Goal: Find specific page/section: Find specific page/section

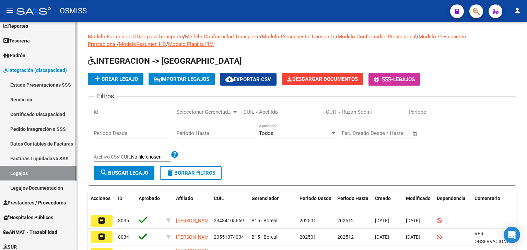
scroll to position [69, 0]
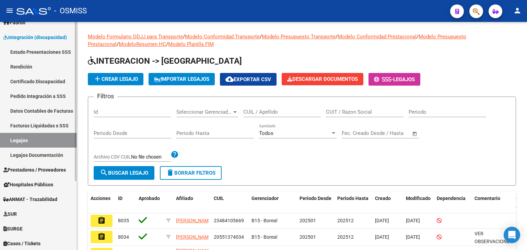
click at [60, 169] on span "Prestadores / Proveedores" at bounding box center [34, 170] width 62 height 8
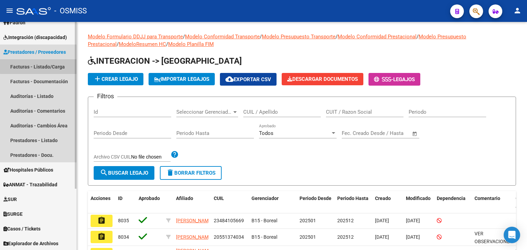
click at [59, 62] on link "Facturas - Listado/Carga" at bounding box center [38, 66] width 76 height 15
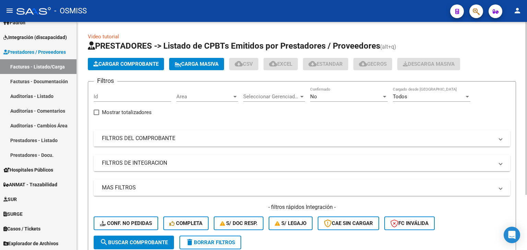
click at [213, 100] on div "Area Area" at bounding box center [207, 94] width 62 height 15
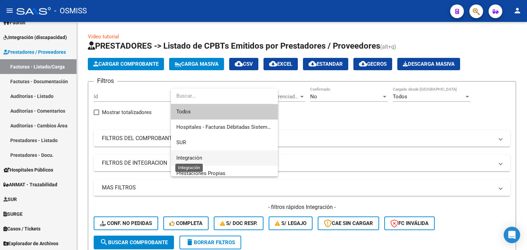
click at [196, 157] on span "Integración" at bounding box center [189, 158] width 26 height 6
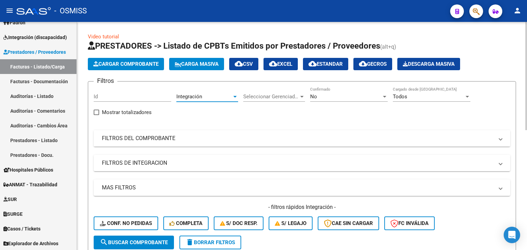
click at [179, 137] on mat-panel-title "FILTROS DEL COMPROBANTE" at bounding box center [298, 139] width 392 height 8
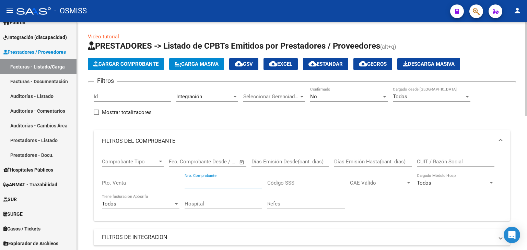
click at [208, 182] on input "Nro. Comprobante" at bounding box center [222, 183] width 77 height 6
type input "316"
click at [143, 184] on input "Pto. Venta" at bounding box center [140, 183] width 77 height 6
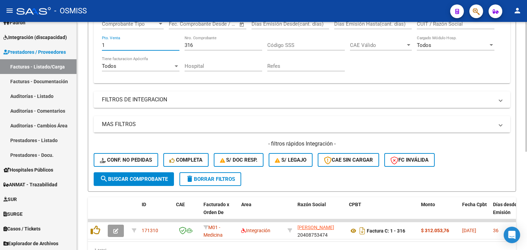
scroll to position [173, 0]
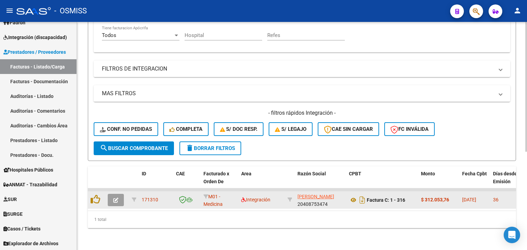
type input "1"
click at [114, 198] on icon "button" at bounding box center [115, 200] width 5 height 5
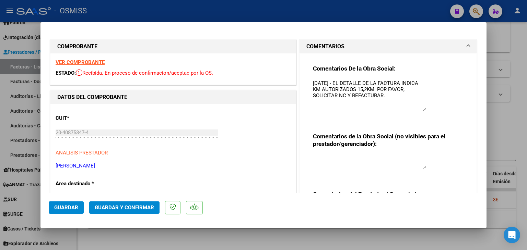
drag, startPoint x: 421, startPoint y: 91, endPoint x: 438, endPoint y: 109, distance: 25.0
click at [438, 109] on div "Comentarios De la Obra Social: 14/10/2025 - EL DETALLE DE LA FACTURA INDICA KM …" at bounding box center [388, 96] width 150 height 62
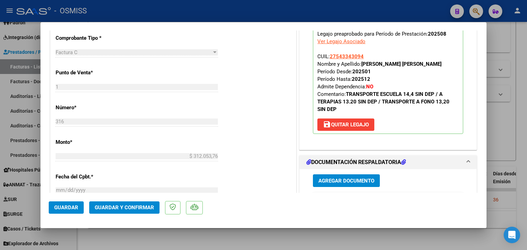
scroll to position [231, 0]
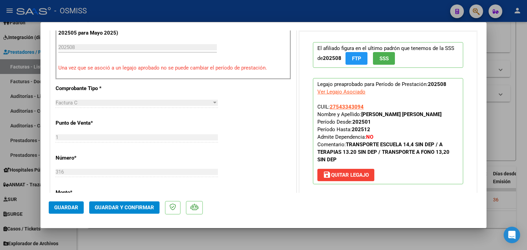
click at [194, 240] on div at bounding box center [263, 125] width 527 height 250
type input "$ 0,00"
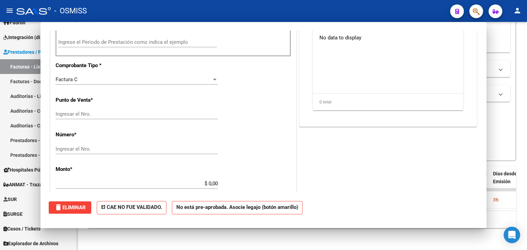
scroll to position [0, 0]
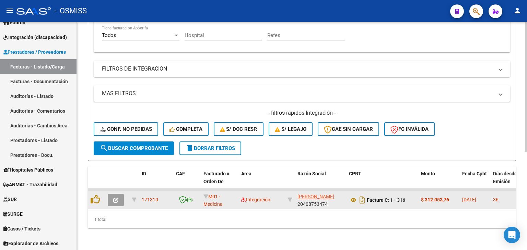
click at [118, 195] on button "button" at bounding box center [116, 200] width 16 height 12
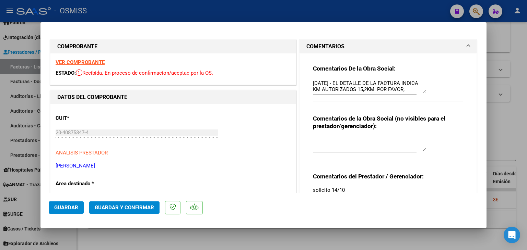
click at [273, 236] on div at bounding box center [263, 125] width 527 height 250
type input "$ 0,00"
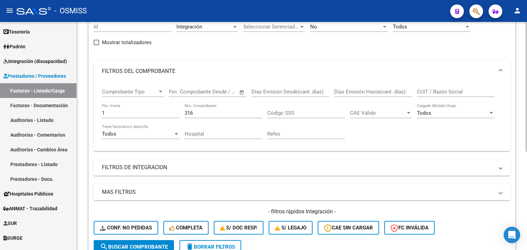
scroll to position [34, 0]
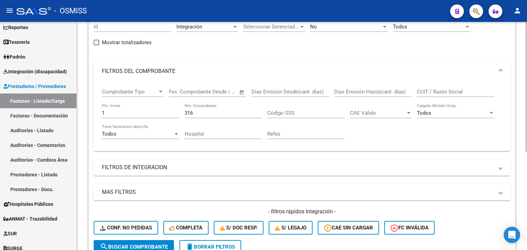
click at [202, 245] on span "delete Borrar Filtros" at bounding box center [209, 247] width 49 height 6
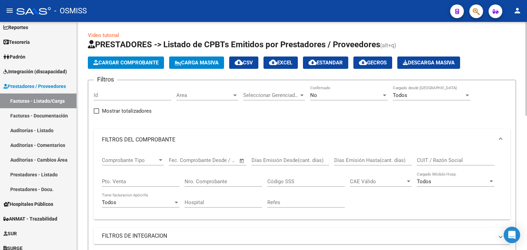
scroll to position [0, 0]
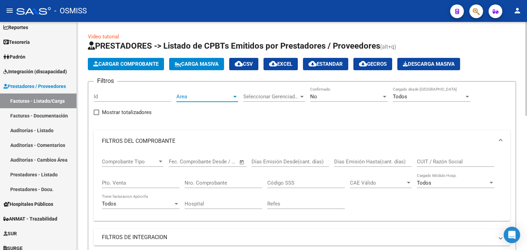
click at [207, 96] on span "Area" at bounding box center [204, 97] width 56 height 6
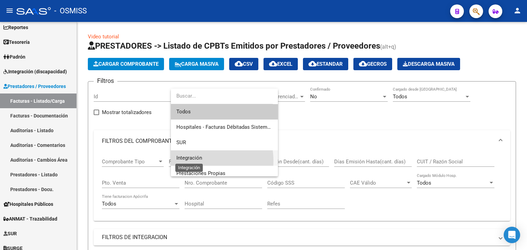
click at [200, 161] on span "Integración" at bounding box center [189, 158] width 26 height 6
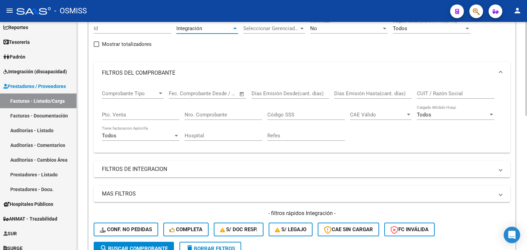
scroll to position [69, 0]
click at [233, 74] on mat-panel-title "FILTROS DEL COMPROBANTE" at bounding box center [298, 73] width 392 height 8
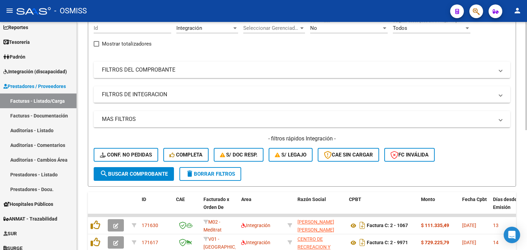
drag, startPoint x: 195, startPoint y: 95, endPoint x: 197, endPoint y: 110, distance: 15.2
click at [195, 95] on mat-panel-title "FILTROS DE INTEGRACION" at bounding box center [298, 95] width 392 height 8
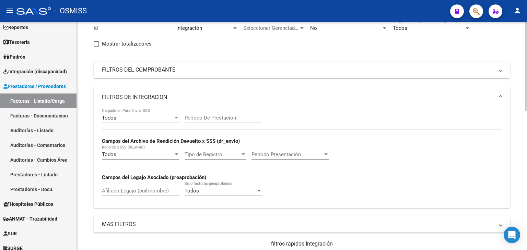
click at [220, 119] on input "Período De Prestación" at bounding box center [222, 118] width 77 height 6
click at [222, 97] on mat-panel-title "FILTROS DE INTEGRACION" at bounding box center [298, 98] width 392 height 8
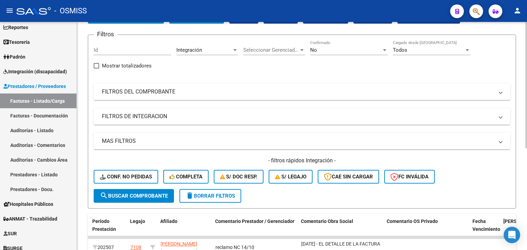
scroll to position [0, 0]
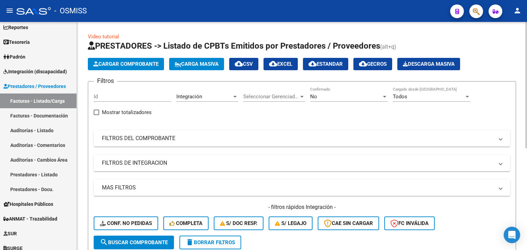
click at [256, 156] on mat-expansion-panel-header "FILTROS DE INTEGRACION" at bounding box center [302, 163] width 416 height 16
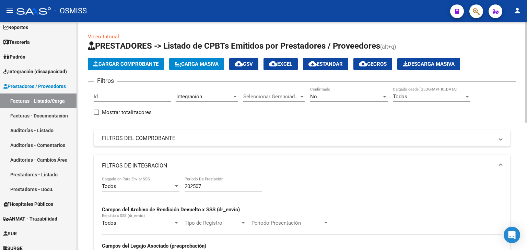
click at [220, 185] on input "202507" at bounding box center [222, 186] width 77 height 6
click at [248, 166] on mat-panel-title "FILTROS DE INTEGRACION" at bounding box center [298, 166] width 392 height 8
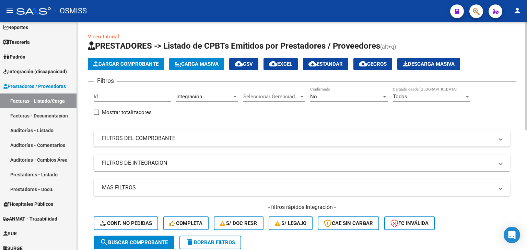
click at [140, 241] on span "search Buscar Comprobante" at bounding box center [134, 243] width 68 height 6
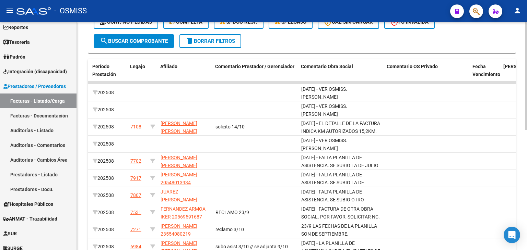
scroll to position [240, 0]
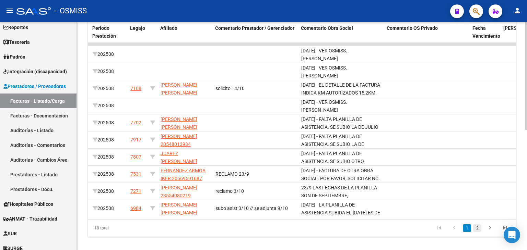
click at [479, 232] on link "2" at bounding box center [477, 229] width 8 height 8
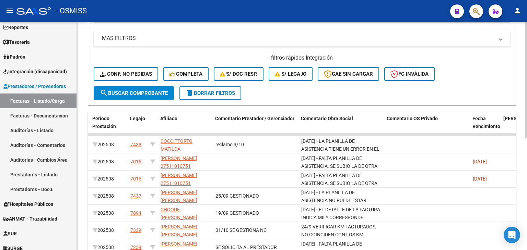
scroll to position [115, 0]
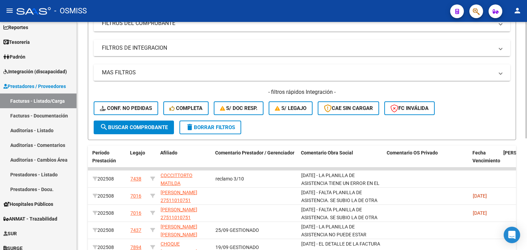
click at [225, 51] on mat-panel-title "FILTROS DE INTEGRACION" at bounding box center [298, 48] width 392 height 8
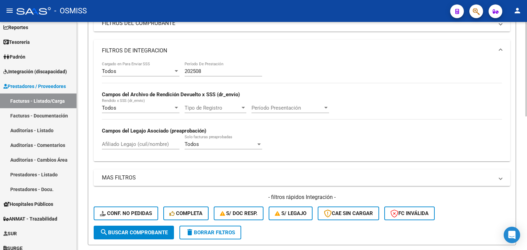
click at [229, 69] on input "202508" at bounding box center [222, 71] width 77 height 6
type input "202509"
click at [137, 231] on span "search Buscar Comprobante" at bounding box center [134, 233] width 68 height 6
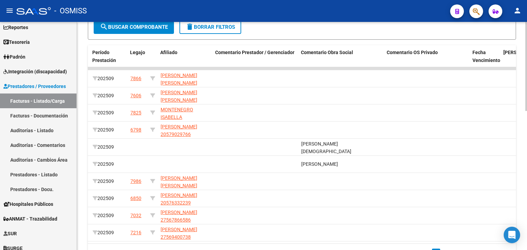
scroll to position [355, 0]
click at [332, 50] on span "Comentario Obra Social" at bounding box center [327, 52] width 52 height 5
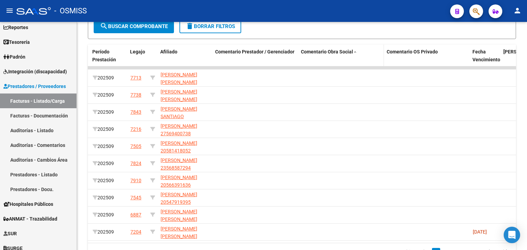
click at [329, 55] on datatable-header-cell "Comentario Obra Social" at bounding box center [341, 60] width 86 height 30
click at [333, 50] on span "Comentario Obra Social" at bounding box center [327, 51] width 52 height 5
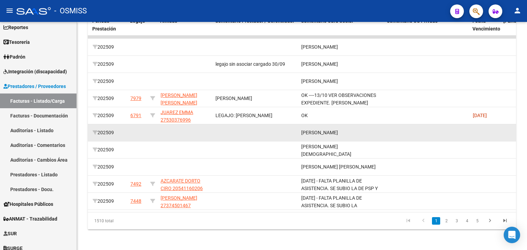
scroll to position [358, 0]
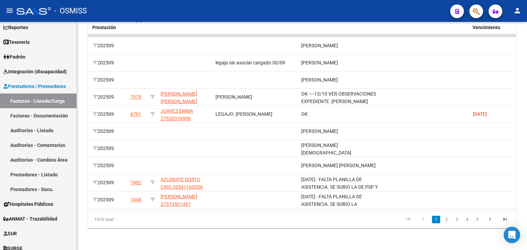
click at [494, 217] on icon "go to next page" at bounding box center [489, 220] width 9 height 8
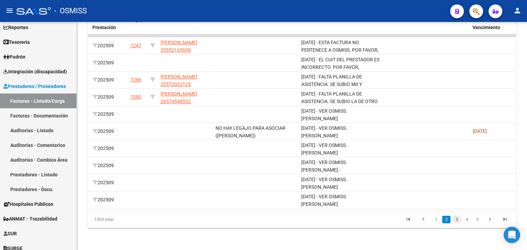
click at [454, 221] on link "3" at bounding box center [456, 220] width 8 height 8
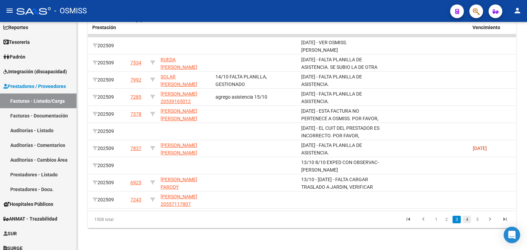
click at [469, 218] on link "4" at bounding box center [466, 220] width 8 height 8
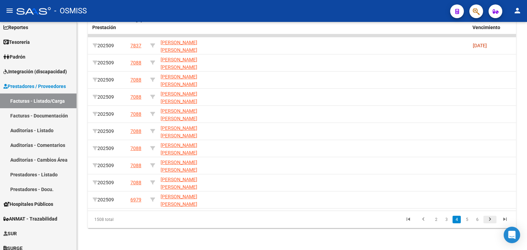
click at [490, 222] on icon "go to next page" at bounding box center [489, 220] width 9 height 8
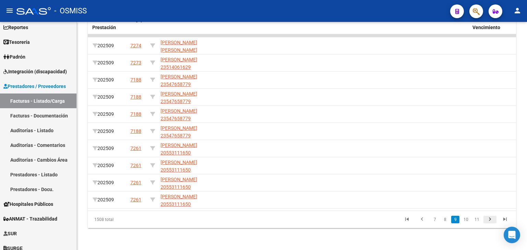
click at [490, 222] on icon "go to next page" at bounding box center [489, 220] width 9 height 8
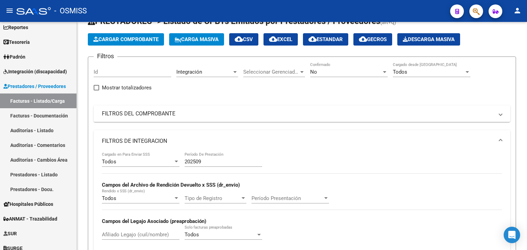
scroll to position [34, 0]
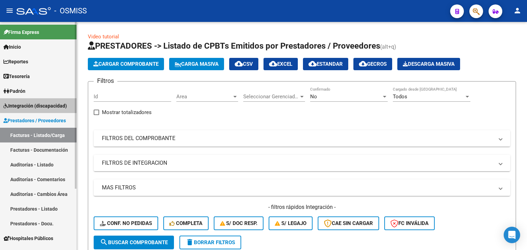
click at [56, 105] on span "Integración (discapacidad)" at bounding box center [34, 106] width 63 height 8
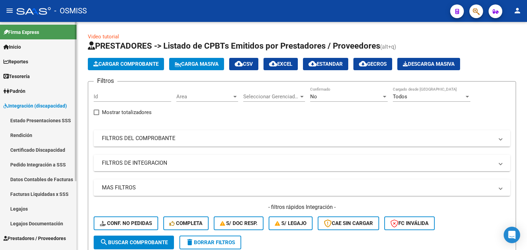
click at [44, 209] on link "Legajos" at bounding box center [38, 209] width 76 height 15
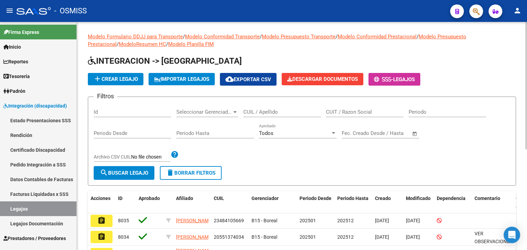
click at [294, 115] on input "CUIL / Apellido" at bounding box center [281, 112] width 77 height 6
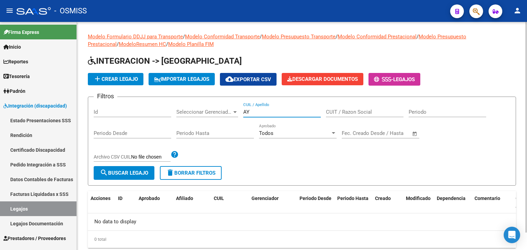
type input "A"
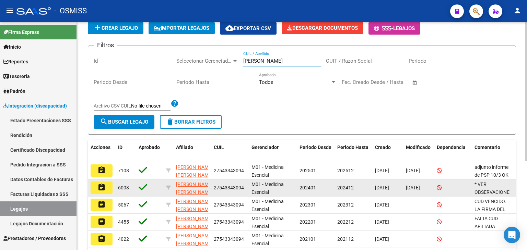
scroll to position [137, 0]
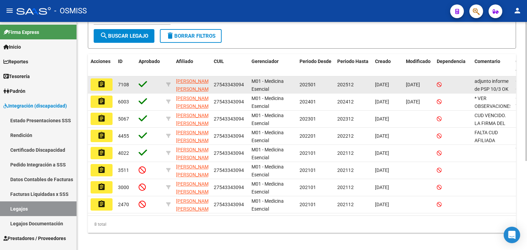
type input "[PERSON_NAME]"
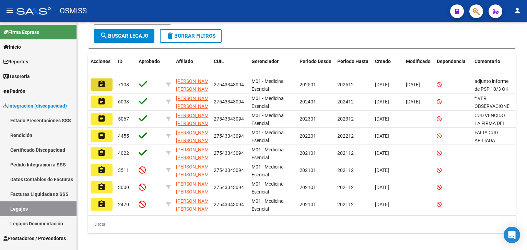
drag, startPoint x: 102, startPoint y: 81, endPoint x: 163, endPoint y: 77, distance: 61.1
click at [102, 81] on mat-icon "assignment" at bounding box center [101, 84] width 8 height 8
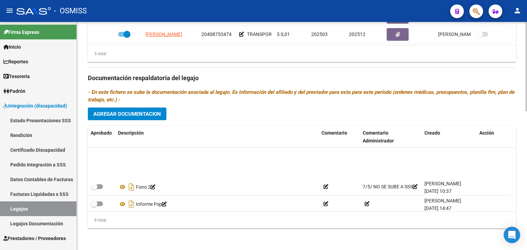
scroll to position [92, 0]
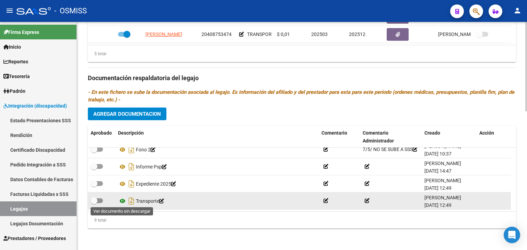
click at [122, 199] on icon at bounding box center [122, 201] width 9 height 8
click at [123, 199] on icon at bounding box center [122, 201] width 9 height 8
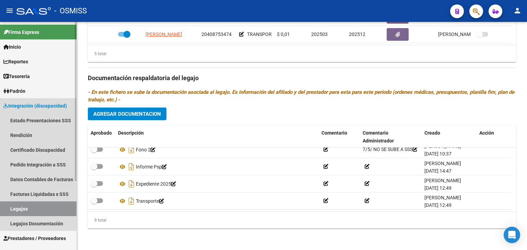
drag, startPoint x: 27, startPoint y: 208, endPoint x: 74, endPoint y: 185, distance: 52.0
click at [27, 208] on link "Legajos" at bounding box center [38, 209] width 76 height 15
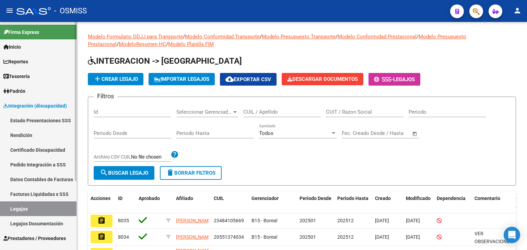
click at [44, 209] on link "Legajos" at bounding box center [38, 209] width 76 height 15
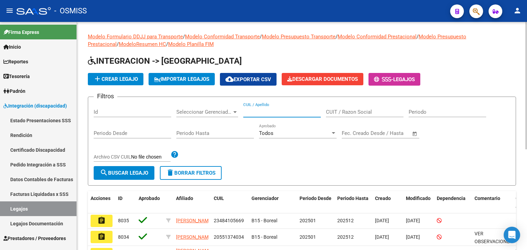
click at [256, 113] on input "CUIL / Apellido" at bounding box center [281, 112] width 77 height 6
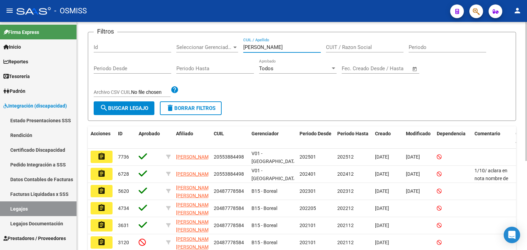
scroll to position [69, 0]
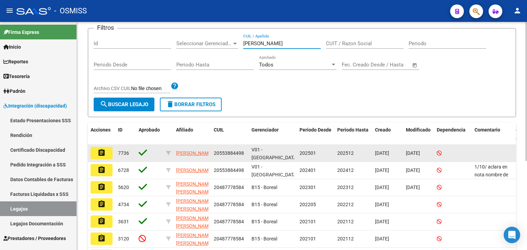
type input "[PERSON_NAME]"
click at [99, 150] on mat-icon "assignment" at bounding box center [101, 153] width 8 height 8
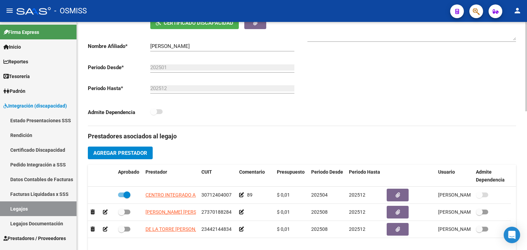
scroll to position [80, 0]
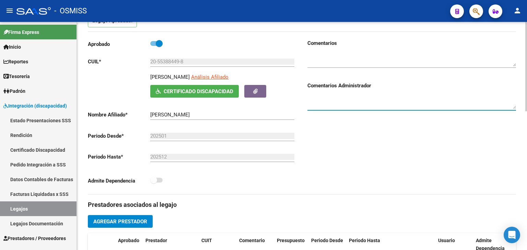
click at [314, 98] on textarea at bounding box center [411, 102] width 208 height 14
type textarea "EXPED CON FECHA [DATE] RECIBIDO EN OCT"
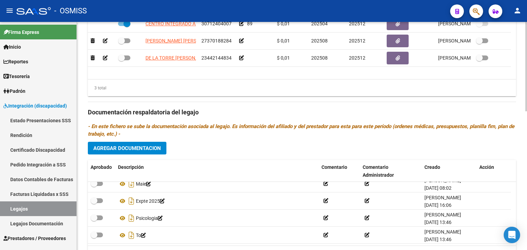
scroll to position [354, 0]
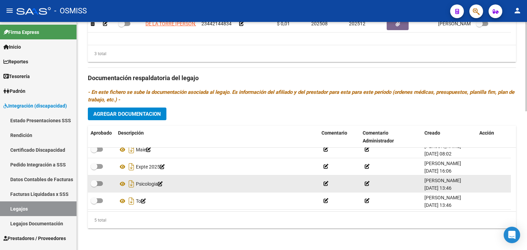
click at [143, 185] on div "Psicologia" at bounding box center [217, 184] width 198 height 11
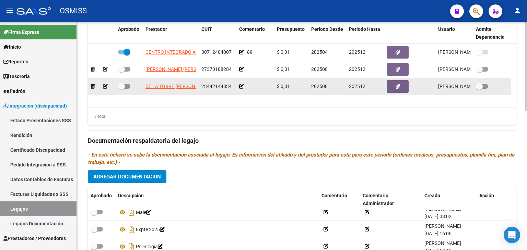
scroll to position [285, 0]
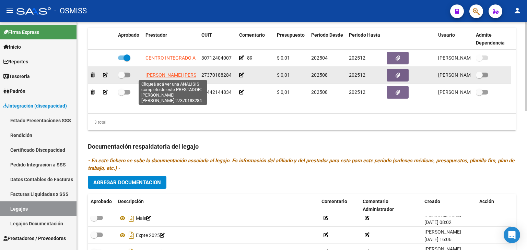
click at [165, 75] on span "[PERSON_NAME] [PERSON_NAME]" at bounding box center [182, 74] width 74 height 5
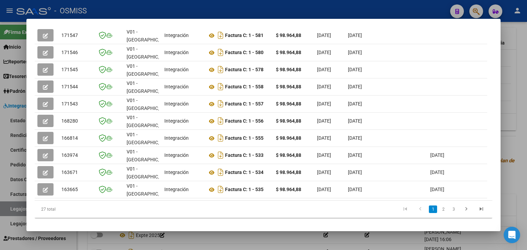
scroll to position [201, 0]
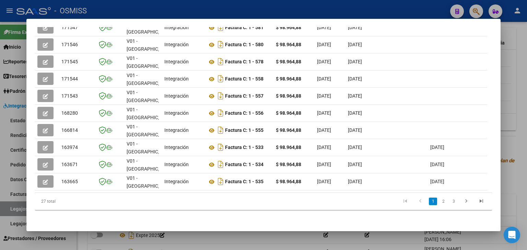
drag, startPoint x: 196, startPoint y: 237, endPoint x: 193, endPoint y: 225, distance: 12.4
click at [196, 237] on div at bounding box center [263, 125] width 527 height 250
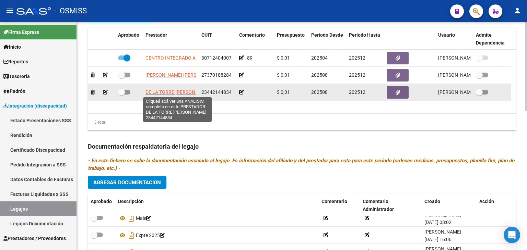
click at [170, 91] on span "DE LA TORRE [PERSON_NAME]" at bounding box center [178, 91] width 67 height 5
type textarea "23442144834"
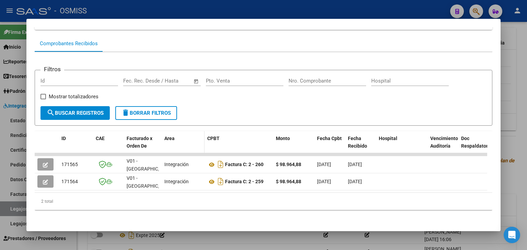
scroll to position [64, 0]
click at [199, 237] on div at bounding box center [263, 125] width 527 height 250
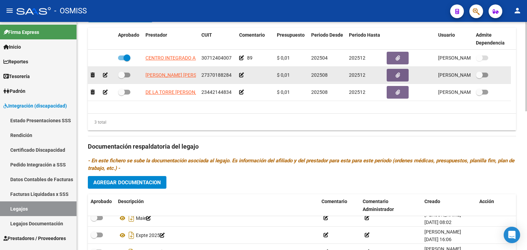
click at [125, 77] on span at bounding box center [124, 75] width 12 height 5
click at [121, 77] on input "checkbox" at bounding box center [121, 77] width 0 height 0
checkbox input "true"
click at [242, 74] on icon at bounding box center [241, 75] width 5 height 5
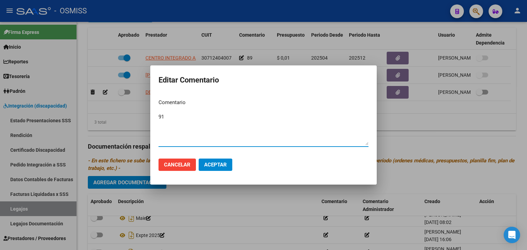
type textarea "91"
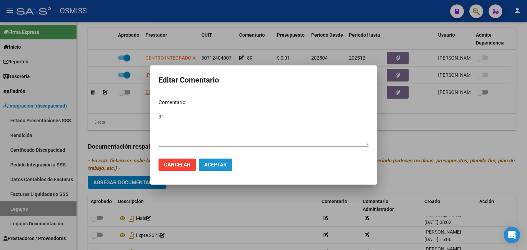
drag, startPoint x: 219, startPoint y: 166, endPoint x: 242, endPoint y: 158, distance: 24.0
click at [217, 166] on span "Aceptar" at bounding box center [215, 165] width 23 height 6
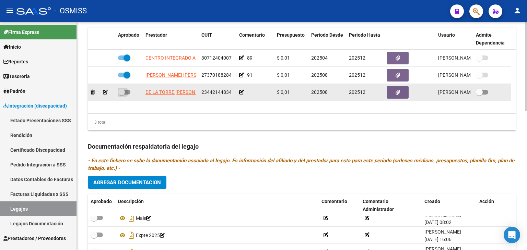
click at [126, 92] on span at bounding box center [124, 92] width 12 height 5
click at [121, 95] on input "checkbox" at bounding box center [121, 95] width 0 height 0
checkbox input "true"
click at [241, 92] on icon at bounding box center [241, 92] width 5 height 5
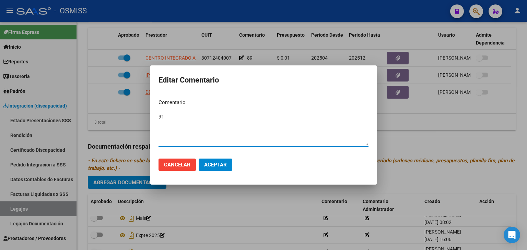
type textarea "91"
click at [211, 167] on span "Aceptar" at bounding box center [215, 165] width 23 height 6
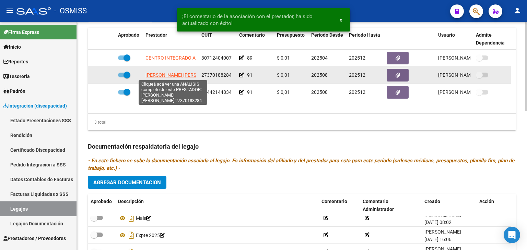
click at [162, 75] on span "[PERSON_NAME] [PERSON_NAME]" at bounding box center [182, 74] width 74 height 5
type textarea "27370188284"
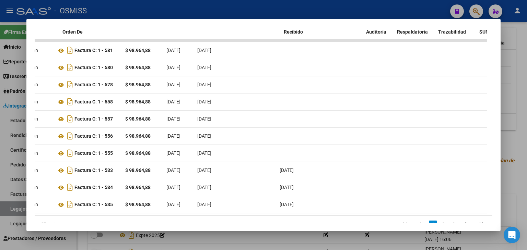
scroll to position [0, 0]
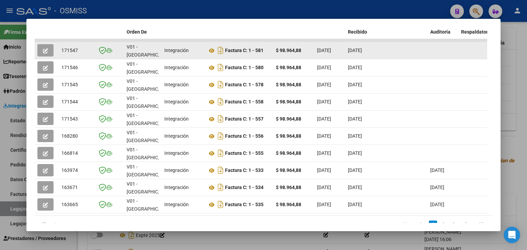
click at [49, 48] on button "button" at bounding box center [45, 50] width 16 height 12
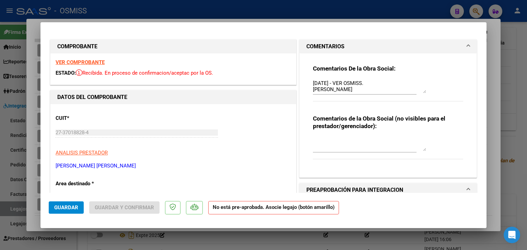
click at [313, 83] on textarea "[DATE] - VER OSMISS. [PERSON_NAME]" at bounding box center [369, 87] width 113 height 14
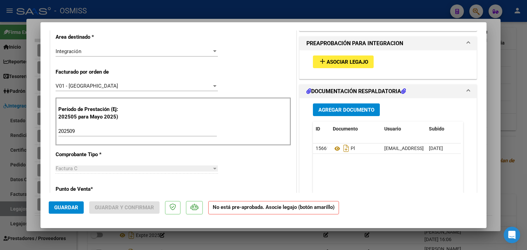
scroll to position [171, 0]
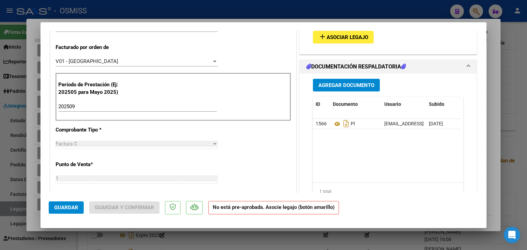
type textarea "OK--14/10/2025 - VER OSMISS. [PERSON_NAME]"
click at [350, 37] on span "Asociar Legajo" at bounding box center [346, 37] width 41 height 6
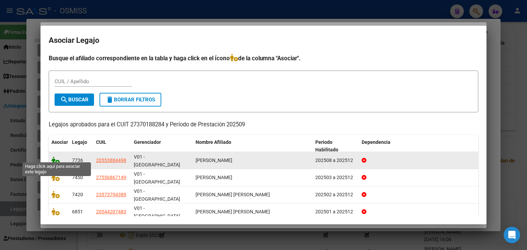
click at [54, 157] on icon at bounding box center [55, 161] width 8 height 8
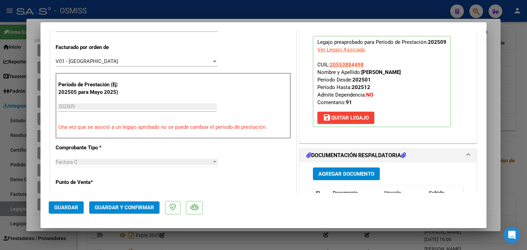
click at [66, 207] on span "Guardar" at bounding box center [66, 208] width 24 height 6
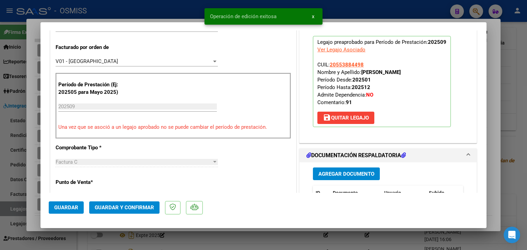
click at [37, 228] on div at bounding box center [263, 125] width 527 height 250
type input "$ 0,00"
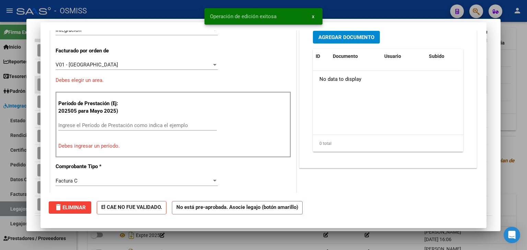
scroll to position [0, 0]
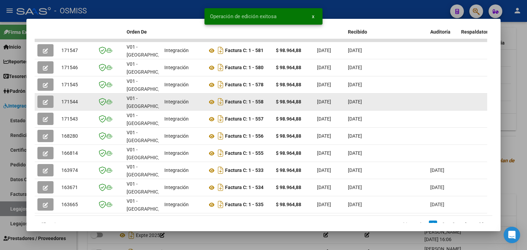
click at [50, 96] on button "button" at bounding box center [45, 102] width 16 height 12
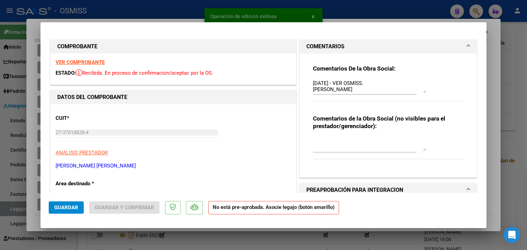
click at [313, 83] on textarea "[DATE] - VER OSMISS. [PERSON_NAME]" at bounding box center [369, 87] width 113 height 14
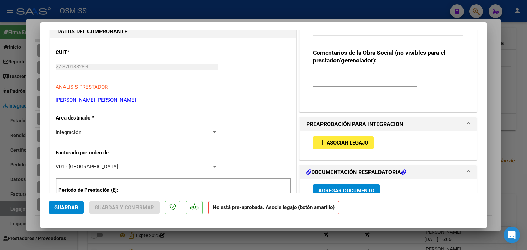
scroll to position [137, 0]
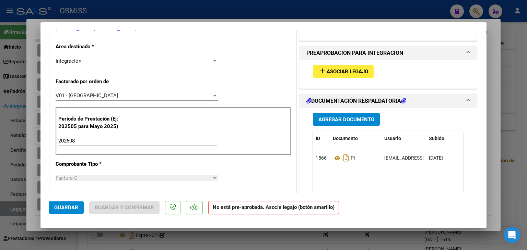
type textarea "OK---14/10/2025 - VER OSMISS. [PERSON_NAME]"
click at [354, 74] on span "Asociar Legajo" at bounding box center [346, 72] width 41 height 6
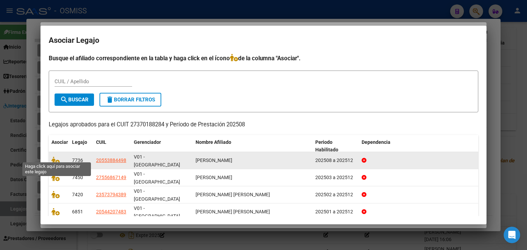
drag, startPoint x: 53, startPoint y: 155, endPoint x: 80, endPoint y: 160, distance: 26.6
click at [53, 157] on icon at bounding box center [55, 161] width 8 height 8
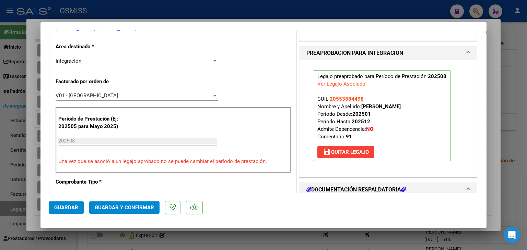
click at [71, 206] on span "Guardar" at bounding box center [66, 208] width 24 height 6
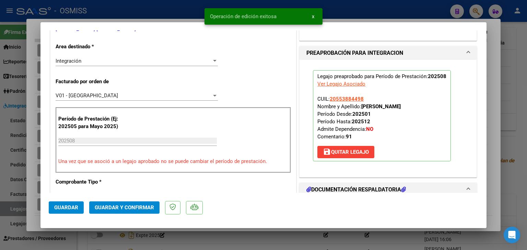
click at [30, 225] on div at bounding box center [263, 125] width 527 height 250
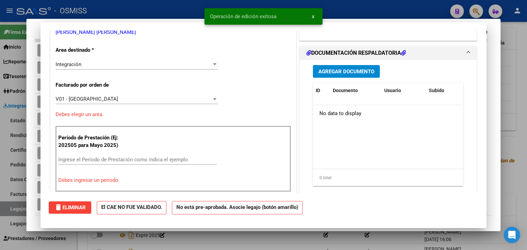
scroll to position [0, 0]
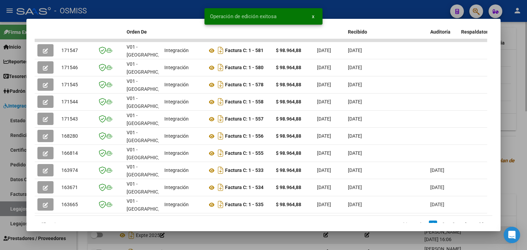
click at [93, 240] on div at bounding box center [263, 125] width 527 height 250
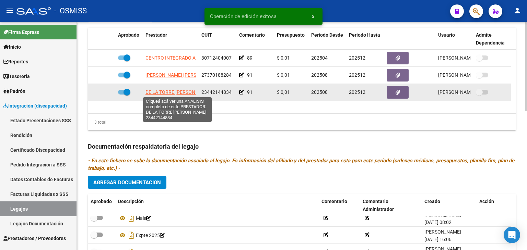
click at [181, 92] on span "DE LA TORRE [PERSON_NAME]" at bounding box center [178, 91] width 67 height 5
type textarea "23442144834"
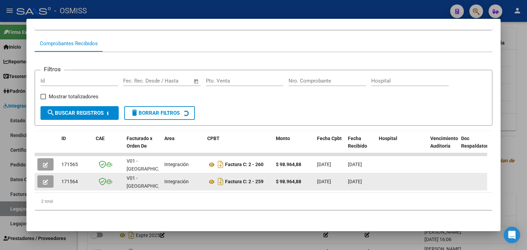
scroll to position [64, 0]
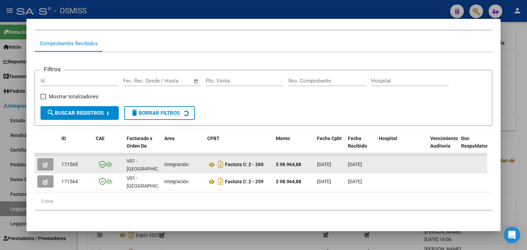
click at [44, 163] on icon "button" at bounding box center [45, 165] width 5 height 5
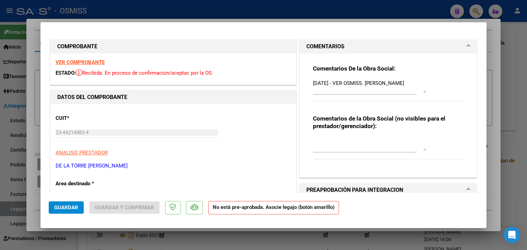
click at [313, 82] on textarea "[DATE] - VER OSMISS. [PERSON_NAME]" at bounding box center [369, 87] width 113 height 14
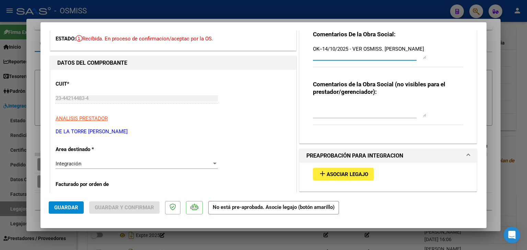
scroll to position [137, 0]
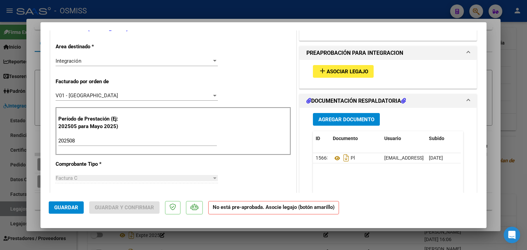
type textarea "OK--14/10/2025 - VER OSMISS. [PERSON_NAME]"
click at [352, 77] on button "add Asociar Legajo" at bounding box center [343, 71] width 61 height 13
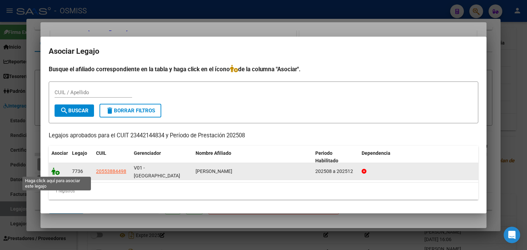
click at [55, 171] on icon at bounding box center [55, 172] width 8 height 8
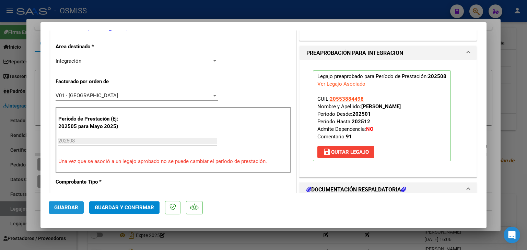
click at [62, 206] on span "Guardar" at bounding box center [66, 208] width 24 height 6
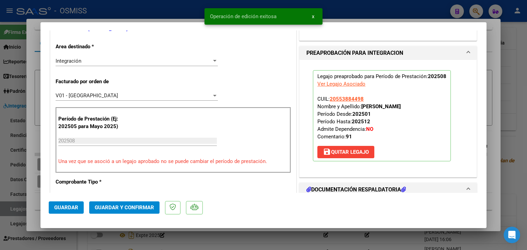
click at [36, 213] on div at bounding box center [263, 125] width 527 height 250
type input "$ 0,00"
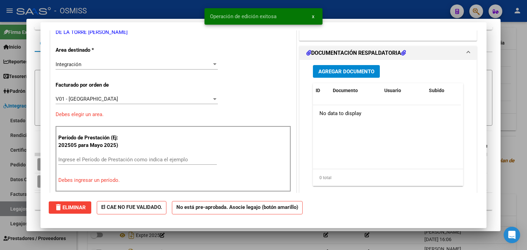
scroll to position [0, 0]
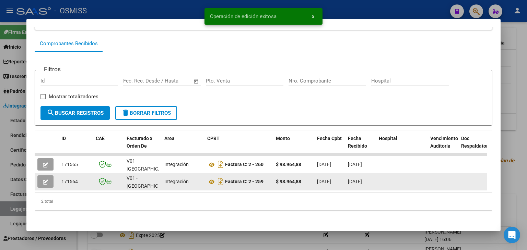
click at [40, 177] on button "button" at bounding box center [45, 182] width 16 height 12
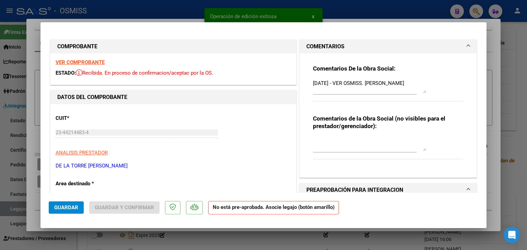
click at [313, 84] on textarea "[DATE] - VER OSMISS. [PERSON_NAME]" at bounding box center [369, 87] width 113 height 14
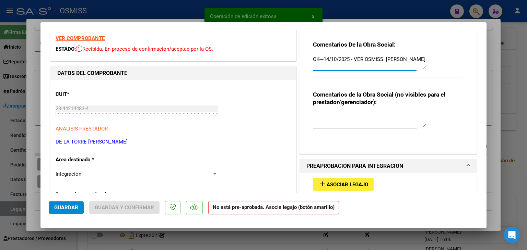
scroll to position [103, 0]
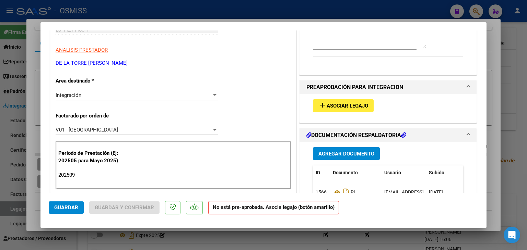
type textarea "OK---14/10/2025 - VER OSMISS. [PERSON_NAME]"
click at [357, 105] on span "Asociar Legajo" at bounding box center [346, 106] width 41 height 6
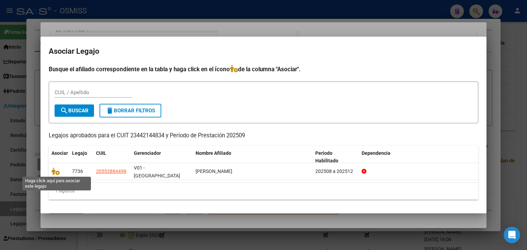
drag, startPoint x: 56, startPoint y: 172, endPoint x: 76, endPoint y: 190, distance: 27.5
click at [56, 172] on icon at bounding box center [55, 172] width 8 height 8
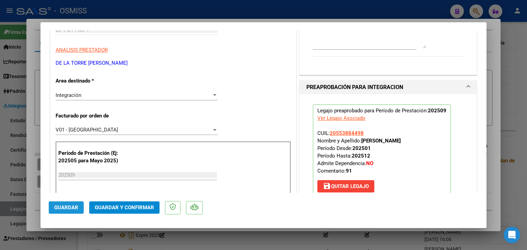
click at [74, 205] on span "Guardar" at bounding box center [66, 208] width 24 height 6
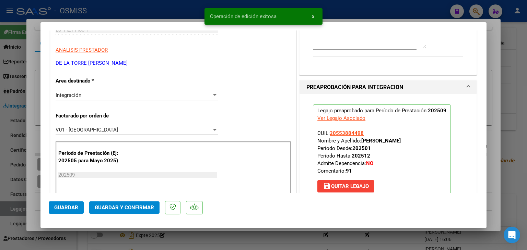
click at [35, 223] on div at bounding box center [263, 125] width 527 height 250
type input "$ 0,00"
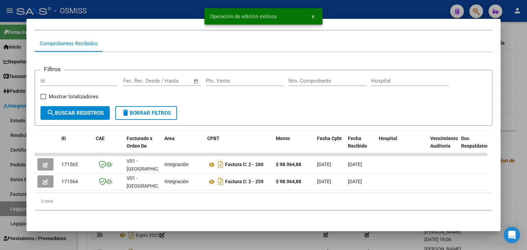
click at [93, 242] on div at bounding box center [263, 125] width 527 height 250
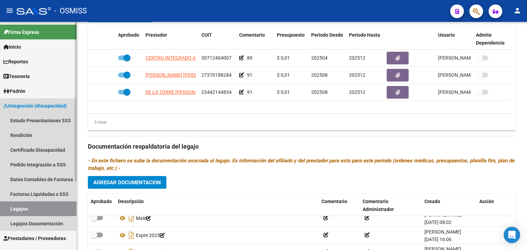
click at [25, 210] on link "Legajos" at bounding box center [38, 209] width 76 height 15
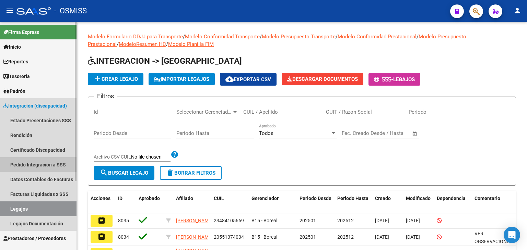
click at [54, 165] on link "Pedido Integración a SSS" at bounding box center [38, 164] width 76 height 15
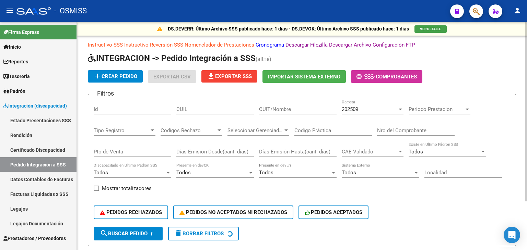
click at [322, 128] on input "Codigo Práctica" at bounding box center [332, 131] width 77 height 6
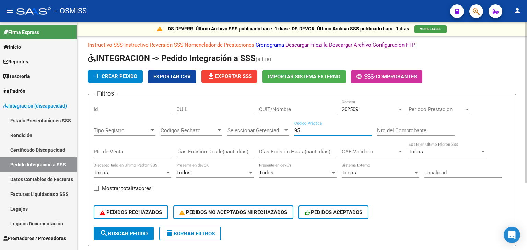
type input "95"
click at [407, 196] on div "Filtros Id CUIL CUIT/Nombre 202509 Carpeta Periodo Prestacion Periodo Prestacio…" at bounding box center [302, 163] width 416 height 127
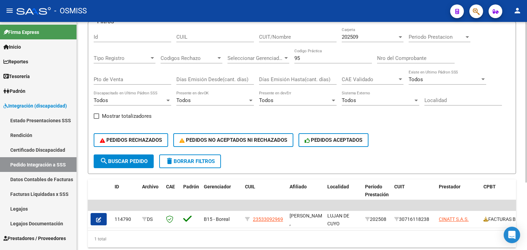
scroll to position [96, 0]
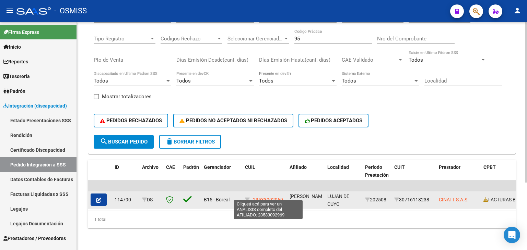
click at [269, 197] on span "23533092969" at bounding box center [268, 199] width 30 height 5
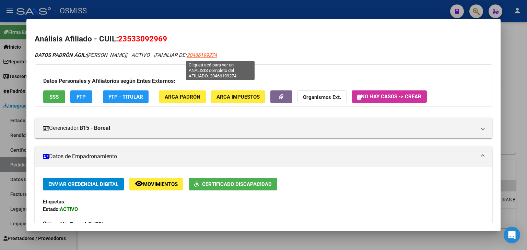
click at [215, 54] on span "20466199274" at bounding box center [202, 55] width 30 height 6
type textarea "20466199274"
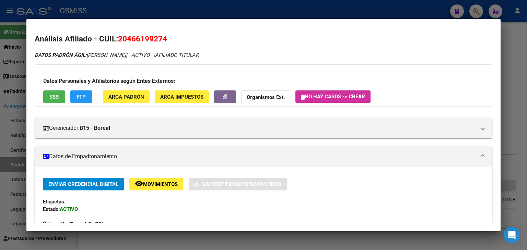
click at [138, 40] on span "20466199274" at bounding box center [142, 38] width 49 height 9
copy span "20466199274"
click at [12, 111] on div at bounding box center [263, 125] width 527 height 250
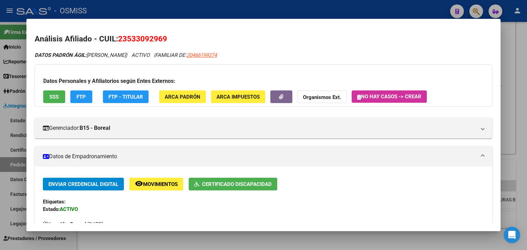
click at [14, 211] on div at bounding box center [263, 125] width 527 height 250
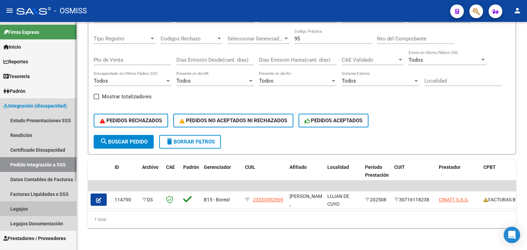
click at [14, 211] on link "Legajos" at bounding box center [38, 209] width 76 height 15
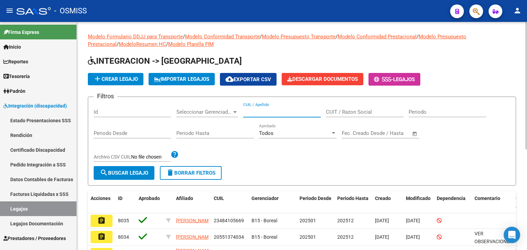
click at [255, 112] on input "CUIL / Apellido" at bounding box center [281, 112] width 77 height 6
paste input "20466199274"
type input "20466199274"
click at [131, 175] on span "search Buscar Legajo" at bounding box center [124, 173] width 48 height 6
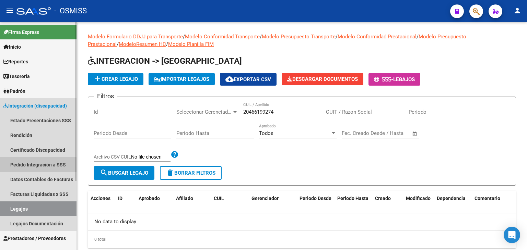
click at [31, 167] on link "Pedido Integración a SSS" at bounding box center [38, 164] width 76 height 15
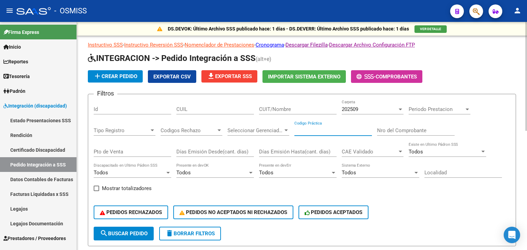
click at [302, 131] on input "Codigo Práctica" at bounding box center [332, 131] width 77 height 6
type input "95"
click at [362, 106] on div "202509" at bounding box center [369, 109] width 56 height 6
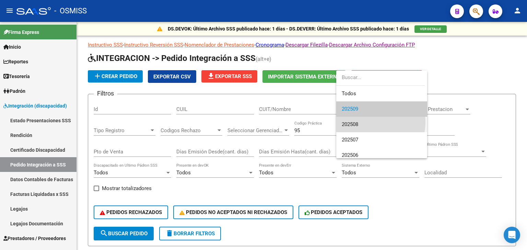
click at [361, 122] on span "202508" at bounding box center [381, 124] width 80 height 15
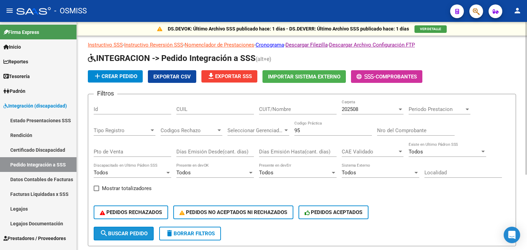
click at [127, 233] on span "search Buscar Pedido" at bounding box center [124, 234] width 48 height 6
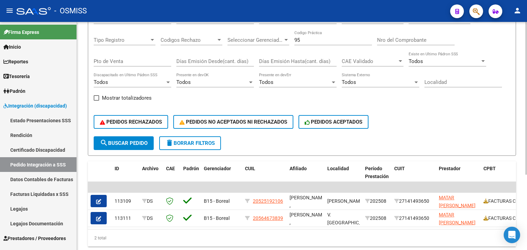
scroll to position [113, 0]
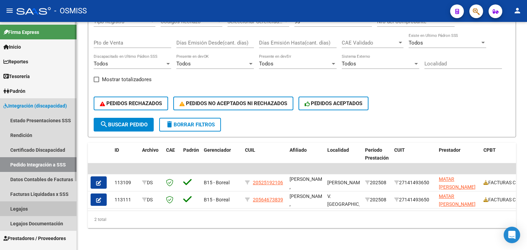
click at [26, 209] on link "Legajos" at bounding box center [38, 209] width 76 height 15
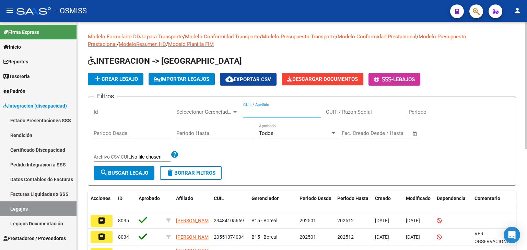
click at [274, 112] on input "CUIL / Apellido" at bounding box center [281, 112] width 77 height 6
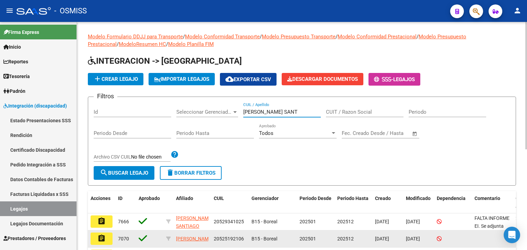
type input "[PERSON_NAME] SANT"
click at [106, 238] on button "assignment" at bounding box center [102, 239] width 22 height 12
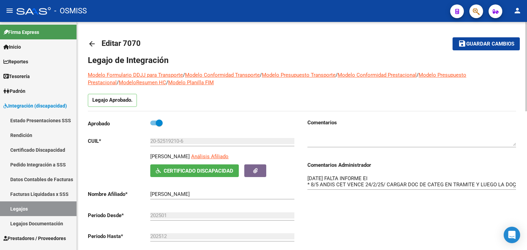
click at [342, 209] on div "Comentarios Comentarios Administrador [DATE] FALTA INFORME EI * 8/5 ANDIS CET V…" at bounding box center [409, 196] width 214 height 155
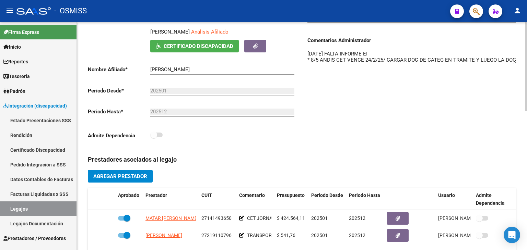
scroll to position [219, 0]
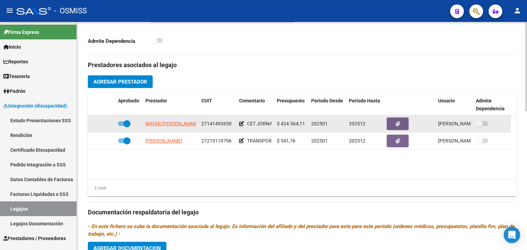
click at [219, 122] on span "27141493650" at bounding box center [216, 123] width 30 height 5
copy span "27141493650"
